Goal: Task Accomplishment & Management: Complete application form

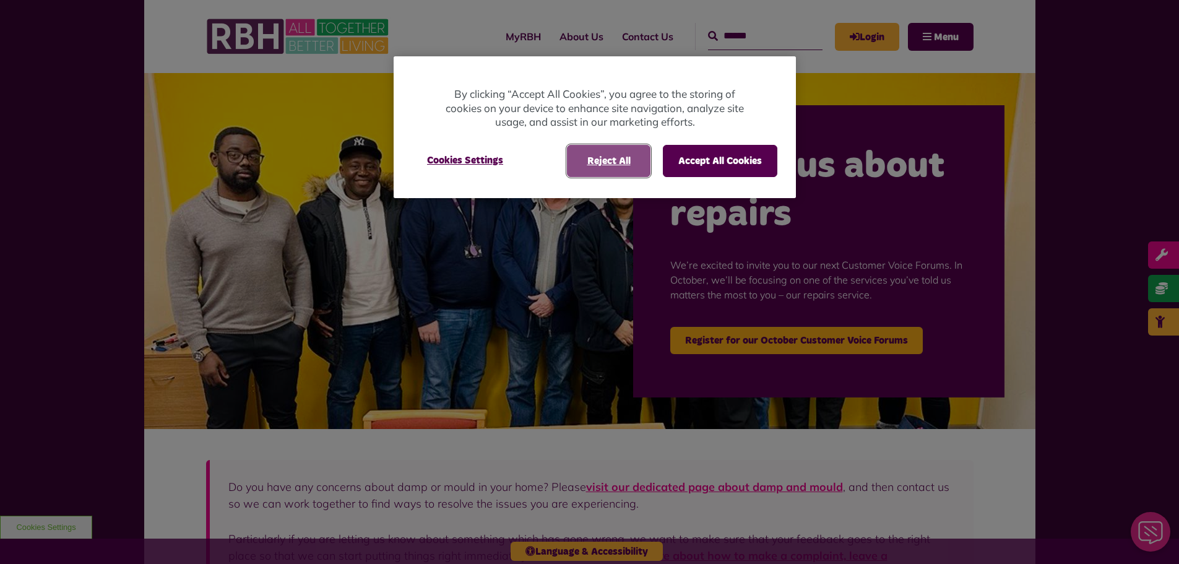
click at [629, 161] on button "Reject All" at bounding box center [609, 161] width 84 height 32
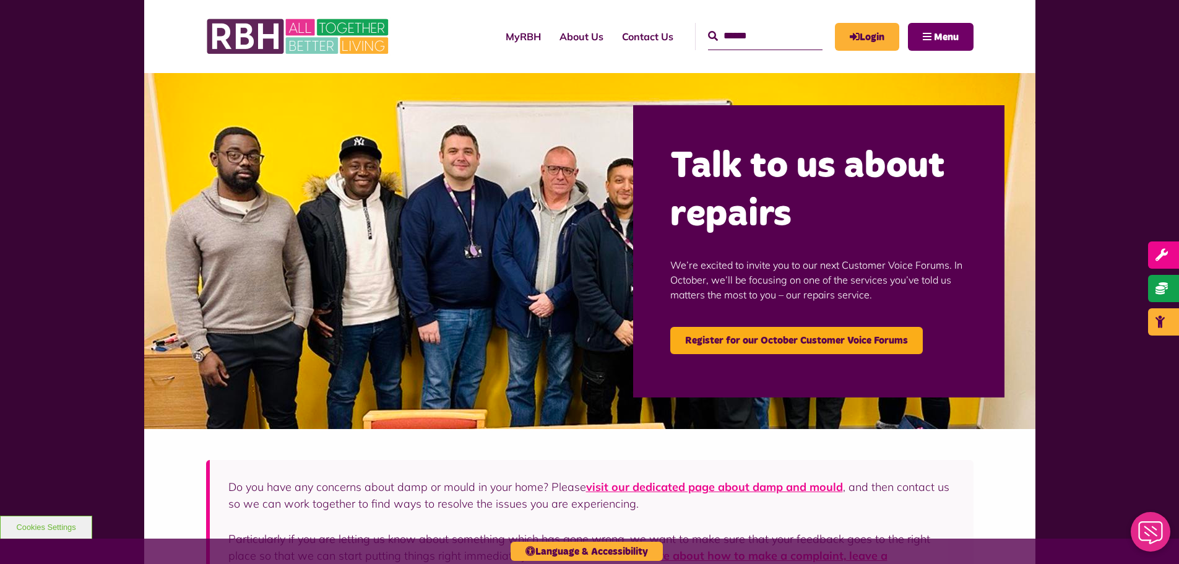
click at [921, 40] on button "Menu" at bounding box center [941, 37] width 66 height 28
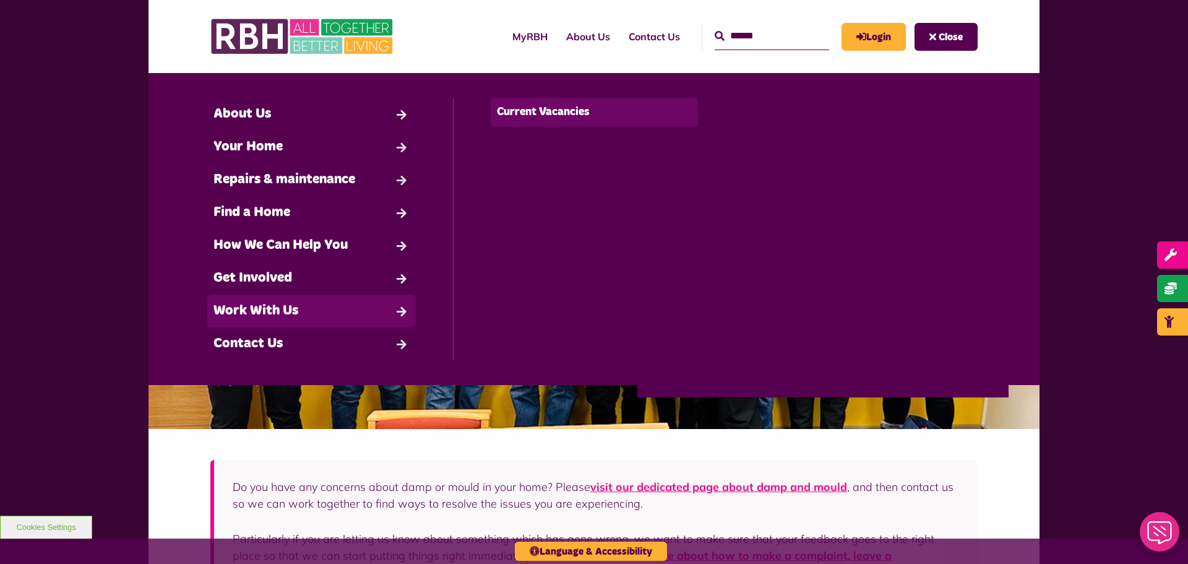
click at [537, 117] on link "Current Vacancies" at bounding box center [595, 112] width 208 height 29
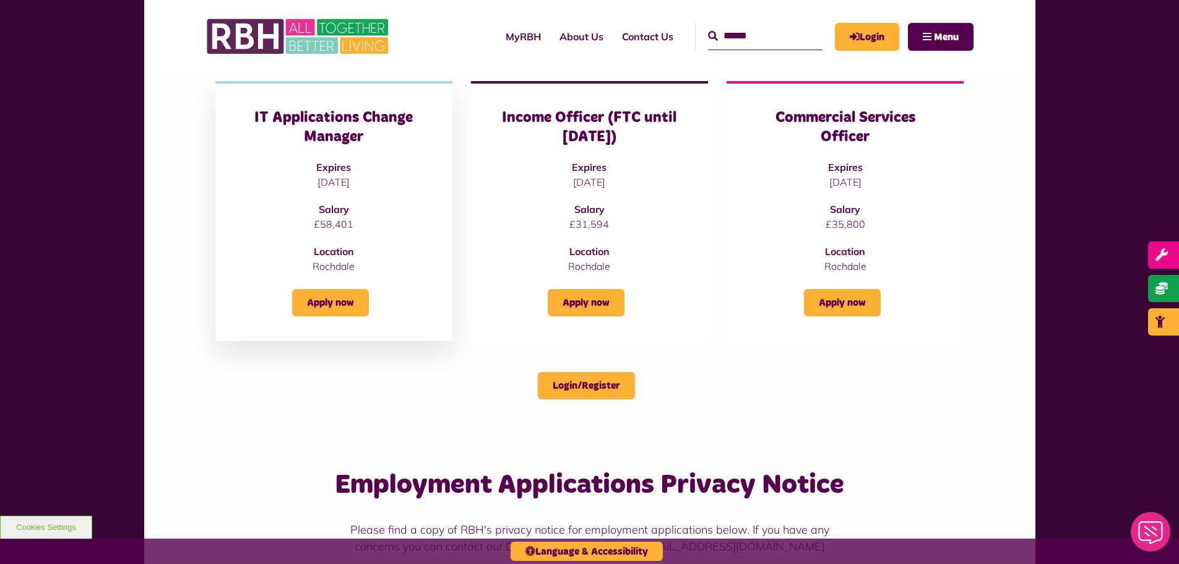
scroll to position [433, 0]
click at [343, 128] on h3 "IT Applications Change Manager" at bounding box center [333, 128] width 187 height 38
click at [327, 311] on link "Apply now" at bounding box center [330, 303] width 77 height 27
